Goal: Navigation & Orientation: Find specific page/section

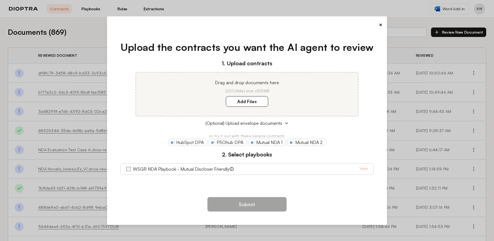
click at [379, 24] on button "×" at bounding box center [381, 25] width 4 height 8
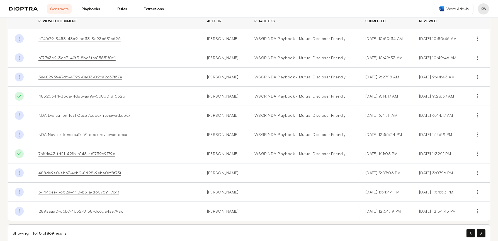
scroll to position [43, 0]
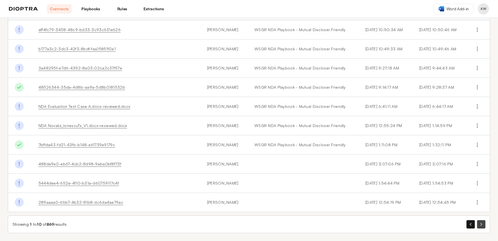
click at [478, 224] on button "button" at bounding box center [481, 225] width 8 height 8
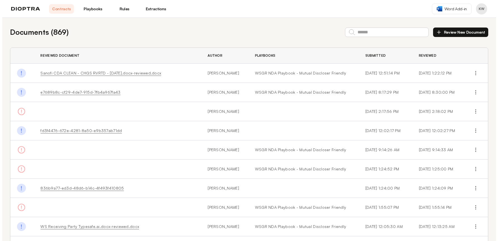
scroll to position [64, 0]
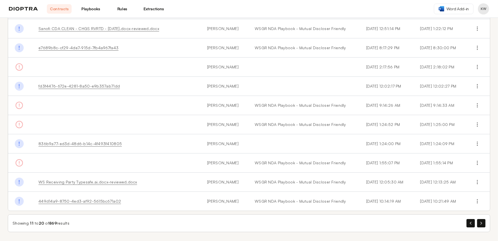
click at [482, 223] on div "Showing 11 to 20 of 869 results" at bounding box center [249, 224] width 482 height 18
click at [480, 223] on icon "button" at bounding box center [481, 223] width 2 height 3
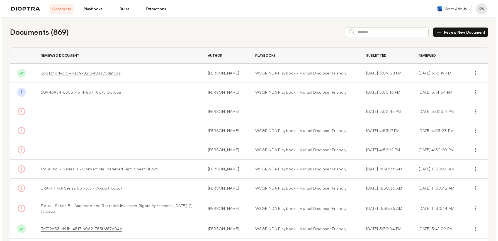
scroll to position [46, 0]
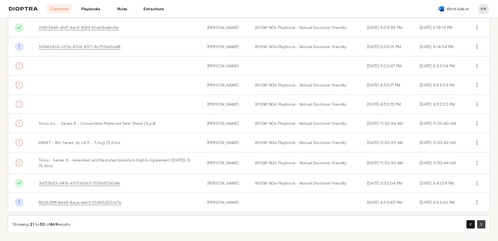
click at [479, 223] on button "button" at bounding box center [481, 225] width 8 height 8
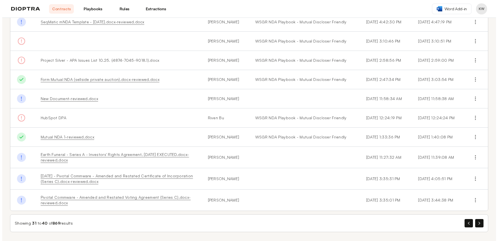
scroll to position [66, 0]
click at [480, 224] on icon "button" at bounding box center [481, 223] width 2 height 3
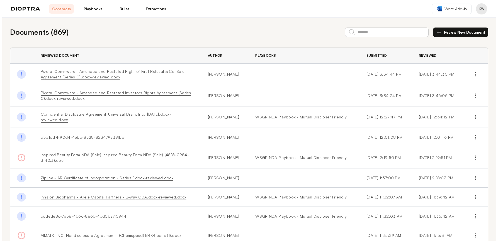
scroll to position [52, 0]
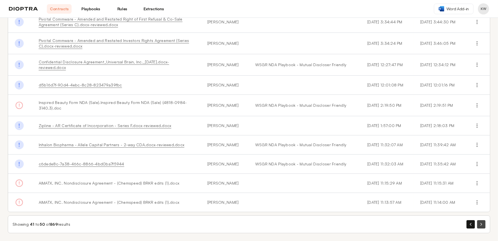
click at [480, 225] on icon "button" at bounding box center [481, 224] width 2 height 3
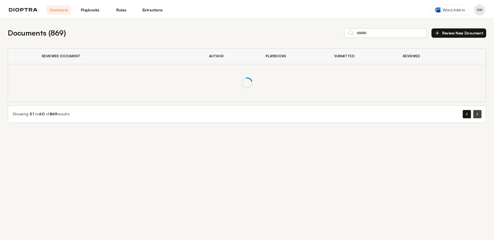
scroll to position [0, 0]
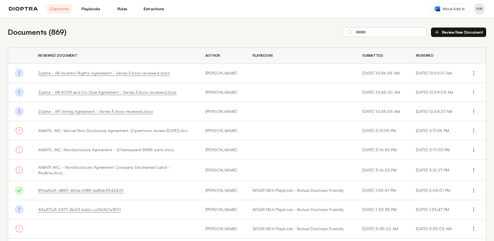
click at [94, 8] on link "Playbooks" at bounding box center [90, 8] width 25 height 9
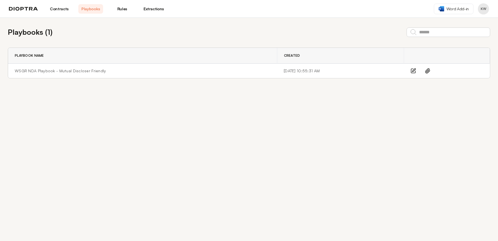
click at [123, 9] on link "Rules" at bounding box center [122, 8] width 25 height 9
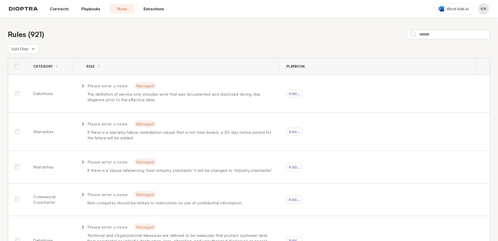
click at [150, 8] on link "Extractions" at bounding box center [153, 8] width 25 height 9
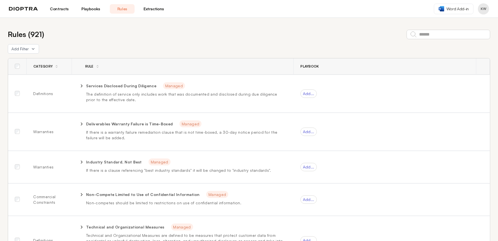
click at [64, 4] on link "Contracts" at bounding box center [59, 8] width 25 height 9
